Goal: Task Accomplishment & Management: Manage account settings

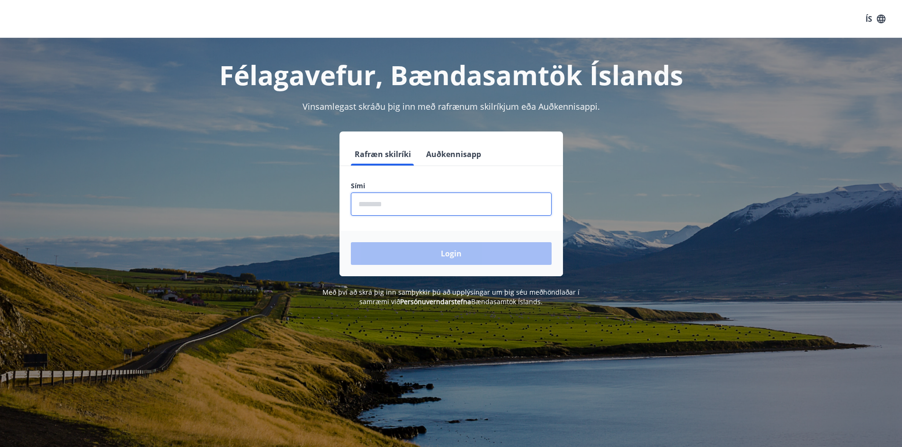
click at [370, 206] on input "phone" at bounding box center [451, 204] width 201 height 23
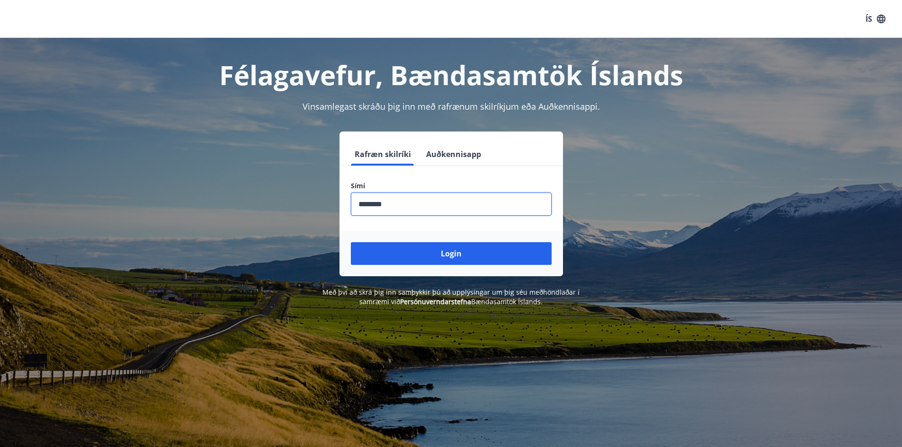
type input "********"
click at [351, 242] on button "Login" at bounding box center [451, 253] width 201 height 23
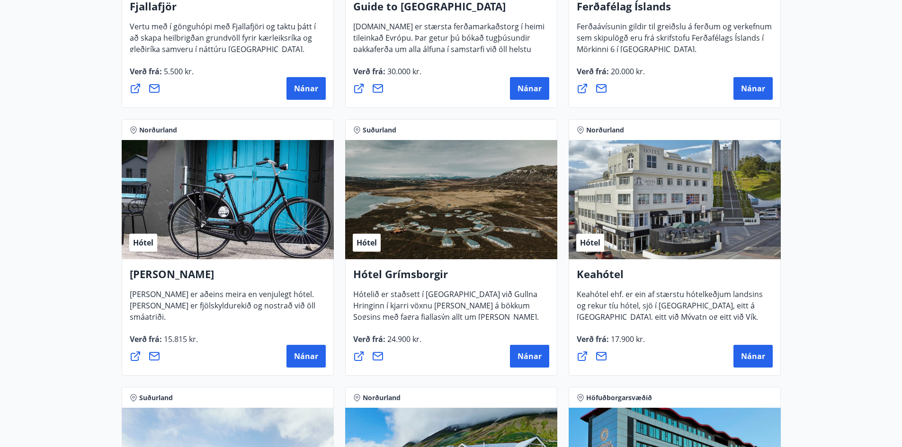
scroll to position [95, 0]
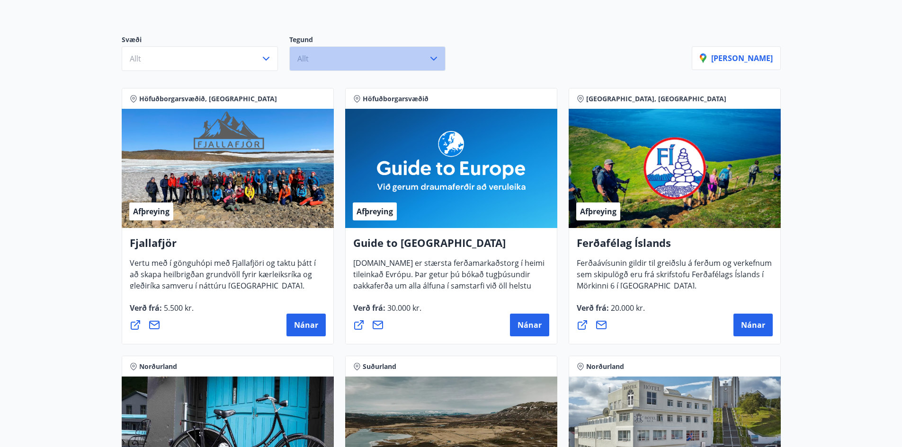
click at [385, 54] on button "Allt" at bounding box center [367, 58] width 156 height 25
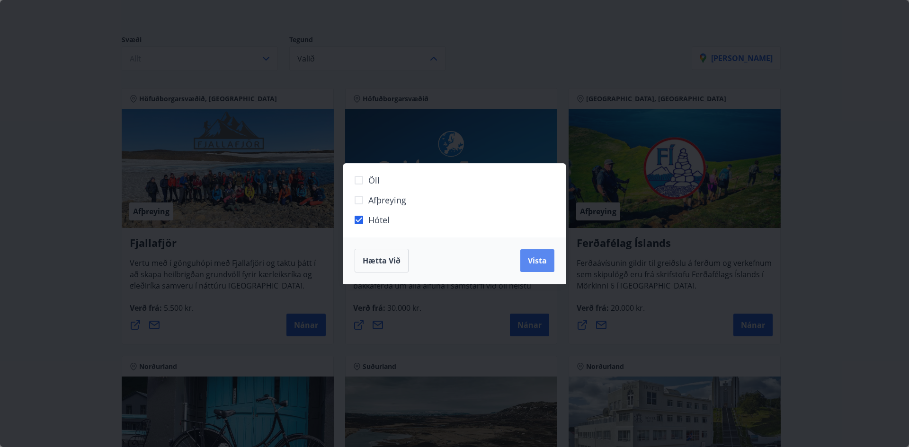
click at [534, 258] on span "Vista" at bounding box center [537, 261] width 19 height 10
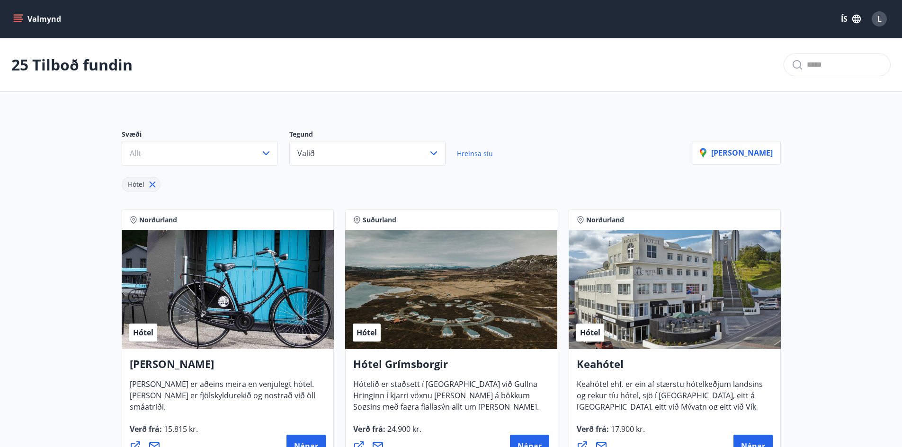
click at [16, 16] on icon "menu" at bounding box center [17, 18] width 9 height 9
